Goal: Transaction & Acquisition: Purchase product/service

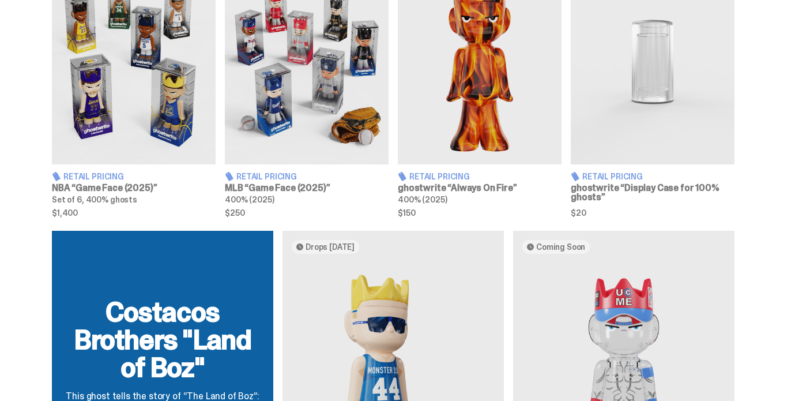
scroll to position [512, 0]
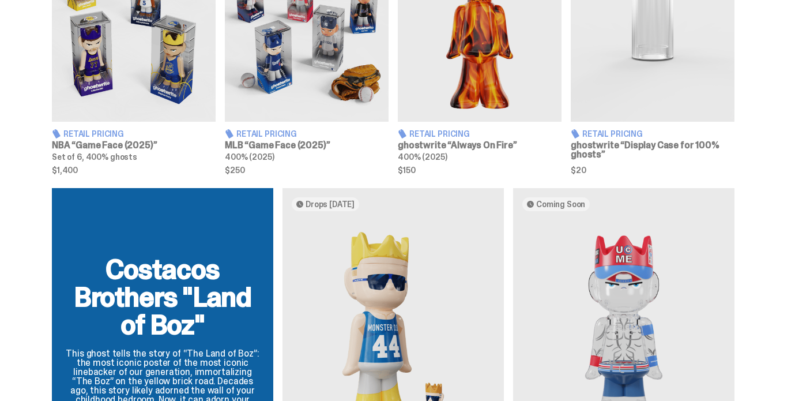
click at [334, 150] on h3 "MLB “Game Face (2025)”" at bounding box center [307, 145] width 164 height 9
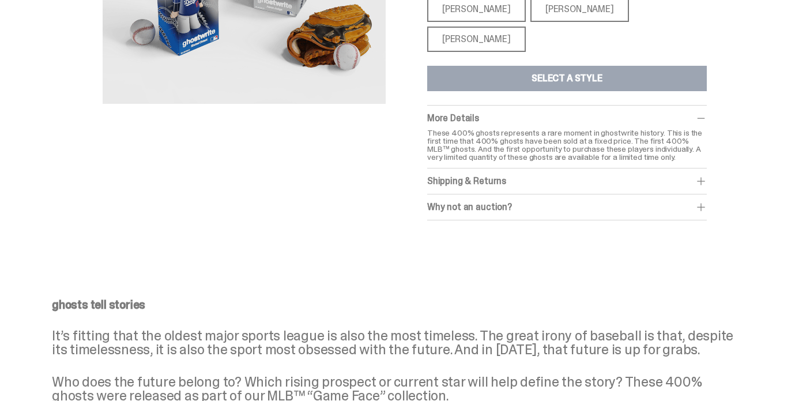
scroll to position [308, 0]
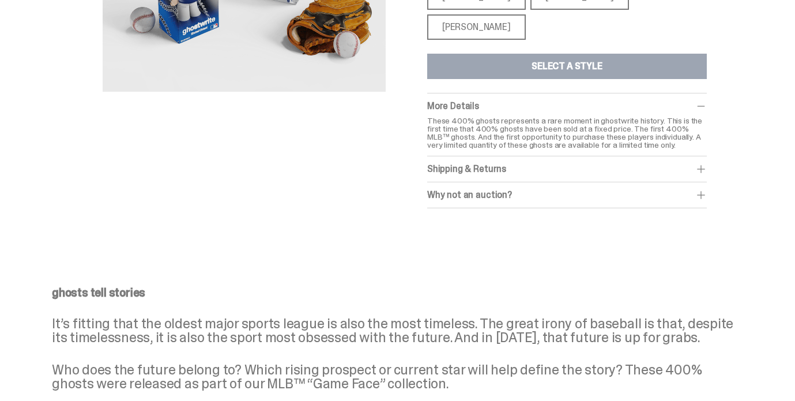
click at [529, 175] on div "Shipping & Returns" at bounding box center [567, 169] width 280 height 12
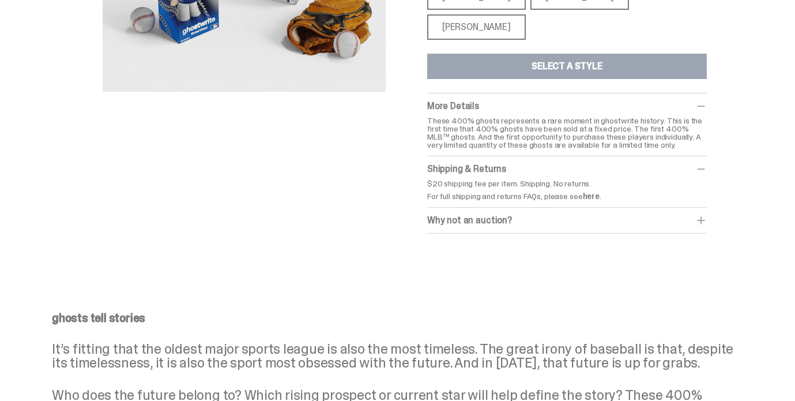
click at [529, 175] on div "Shipping & Returns" at bounding box center [567, 169] width 280 height 12
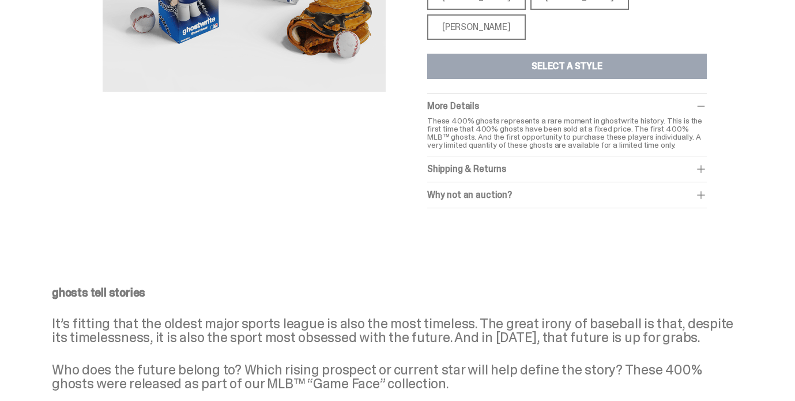
click at [511, 201] on div "Why not an auction?" at bounding box center [567, 195] width 280 height 12
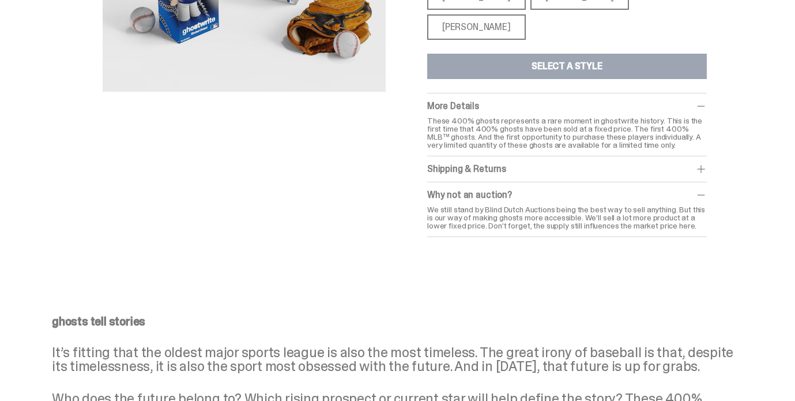
click at [511, 201] on div "Why not an auction?" at bounding box center [567, 195] width 280 height 12
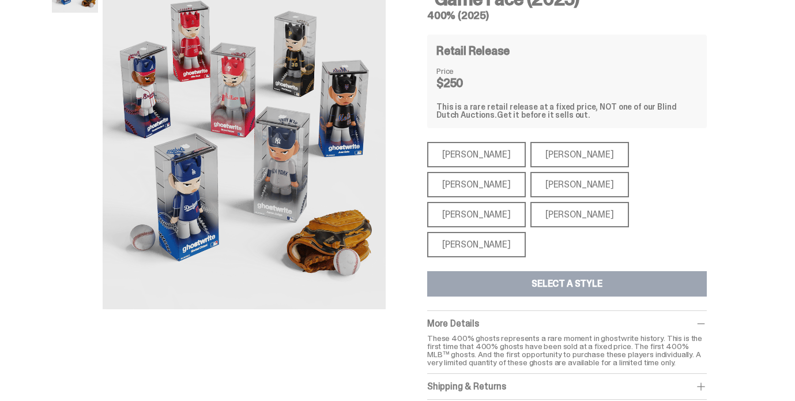
scroll to position [56, 0]
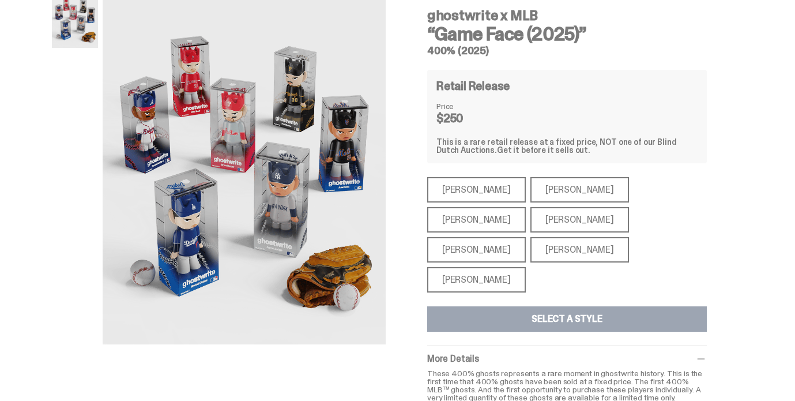
click at [502, 202] on div "[PERSON_NAME]" at bounding box center [476, 189] width 99 height 25
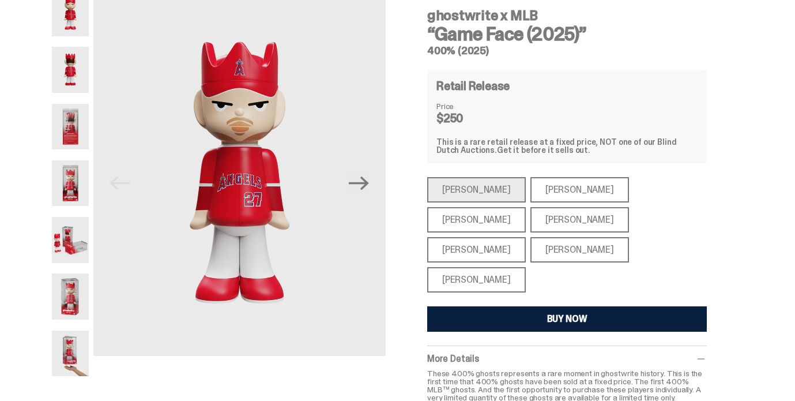
scroll to position [110, 0]
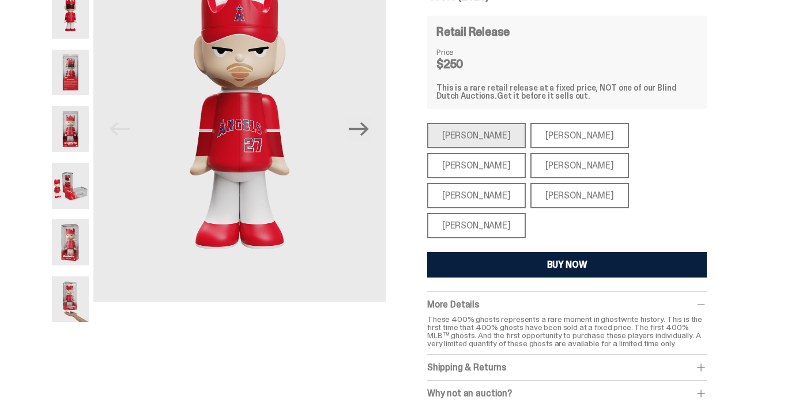
click at [539, 277] on button "BUY NOW" at bounding box center [567, 264] width 280 height 25
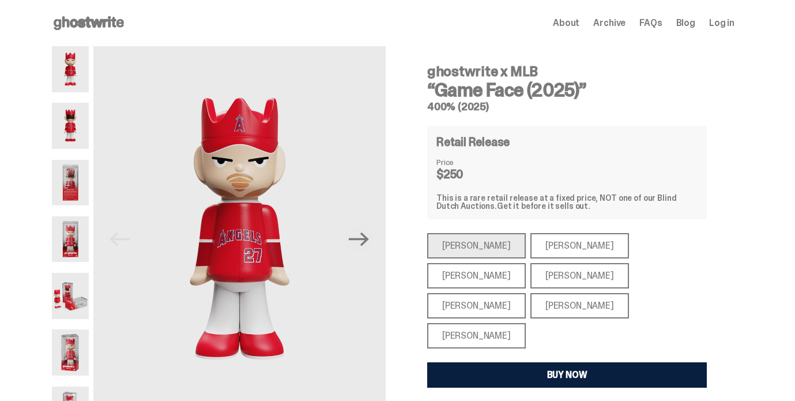
click at [666, 30] on div "About Archive FAQs Blog Log in" at bounding box center [644, 23] width 182 height 14
click at [662, 28] on span "FAQs" at bounding box center [650, 22] width 22 height 9
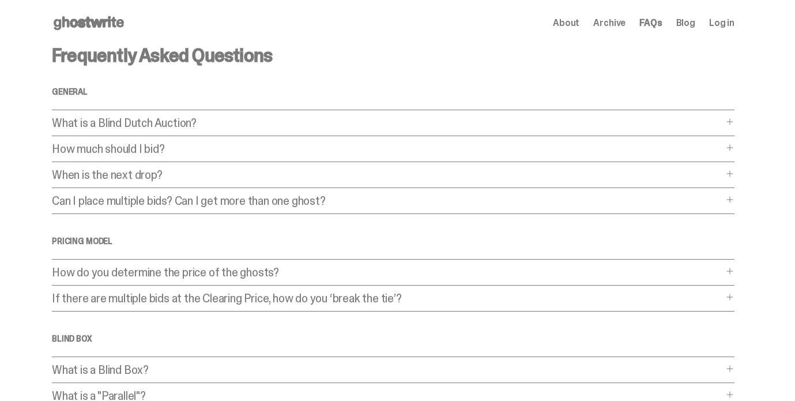
click at [236, 129] on p "What is a Blind Dutch Auction?" at bounding box center [387, 123] width 671 height 12
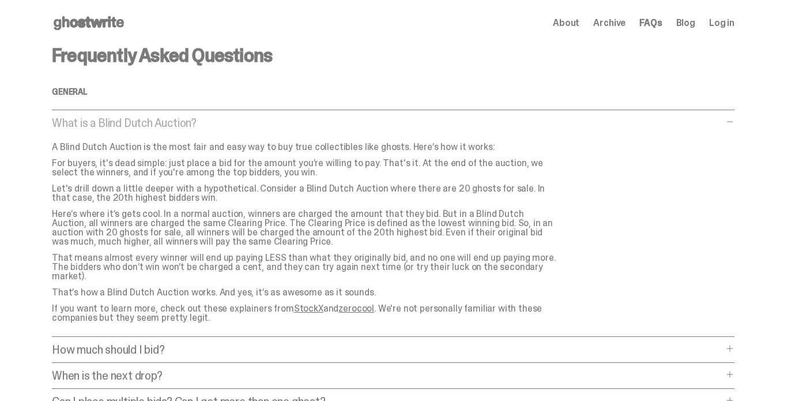
click at [236, 129] on p "What is a Blind Dutch Auction?" at bounding box center [387, 123] width 671 height 12
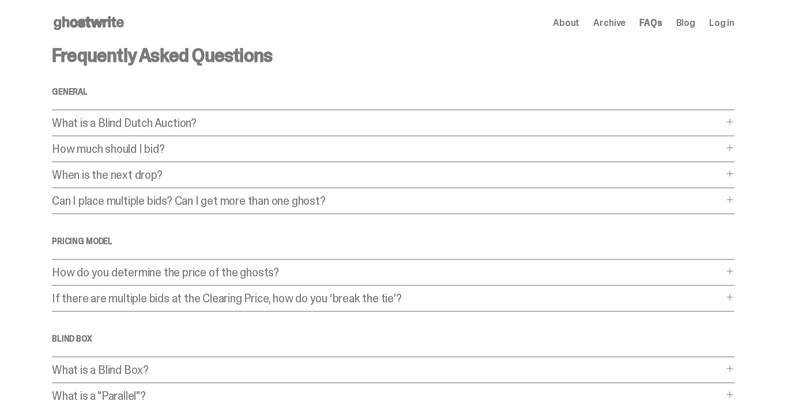
scroll to position [532, 0]
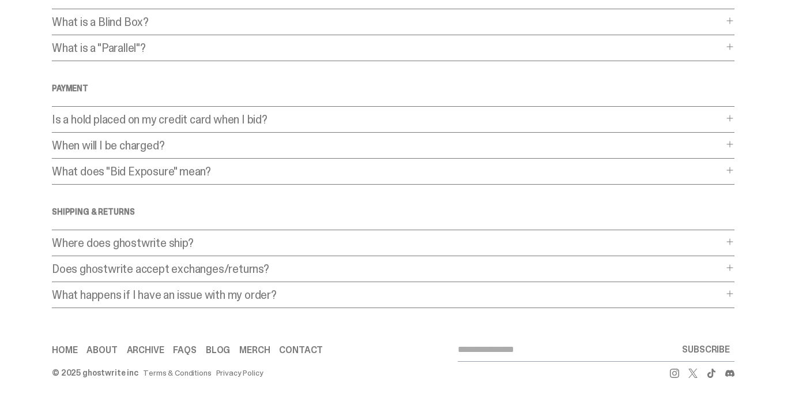
click at [270, 345] on link "Merch" at bounding box center [254, 349] width 31 height 9
